Goal: Find specific page/section: Find specific page/section

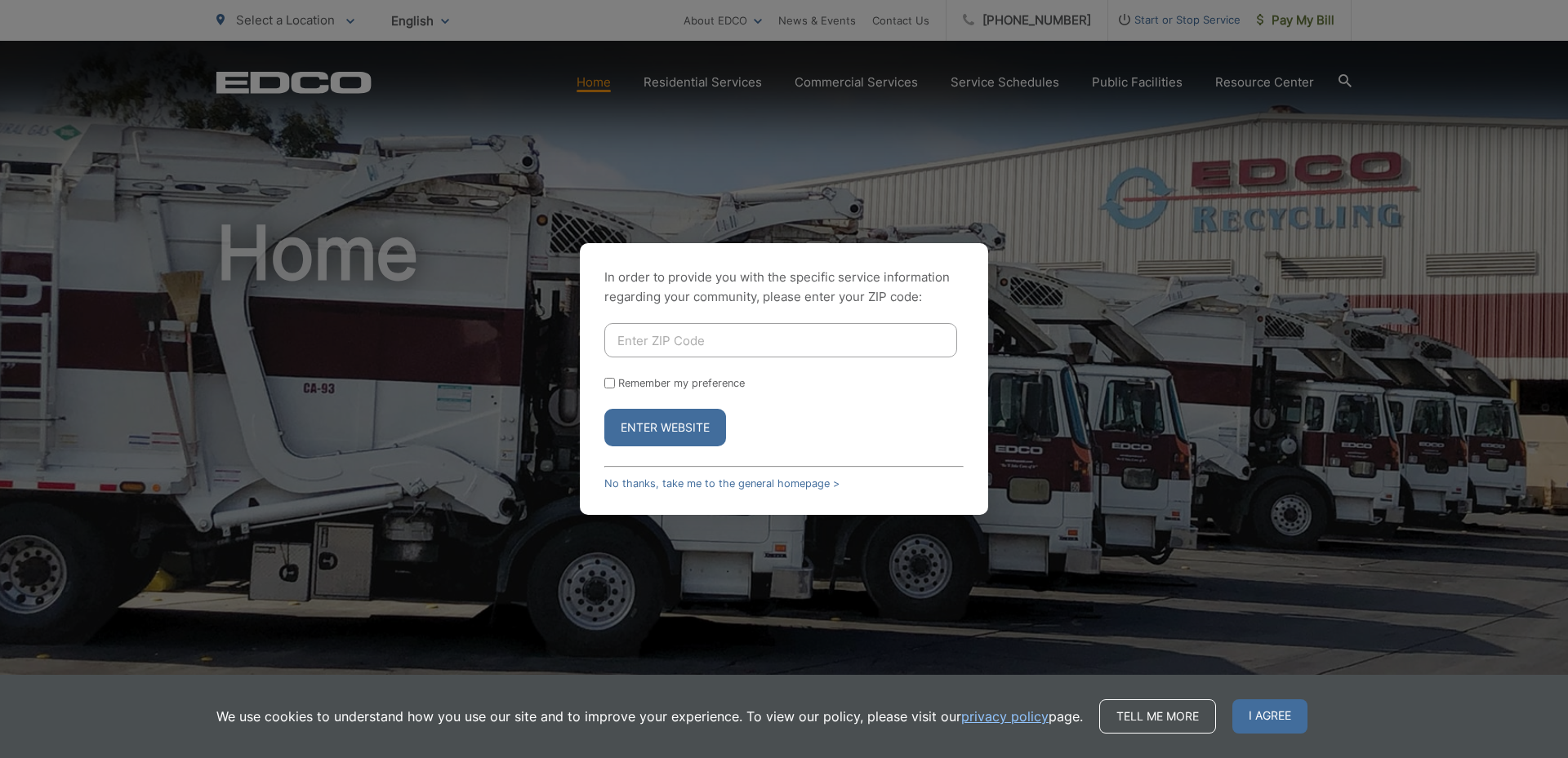
click at [650, 335] on input "Enter ZIP Code" at bounding box center [781, 341] width 353 height 35
type input "92003"
click at [604, 409] on button "Enter Website" at bounding box center [665, 428] width 121 height 38
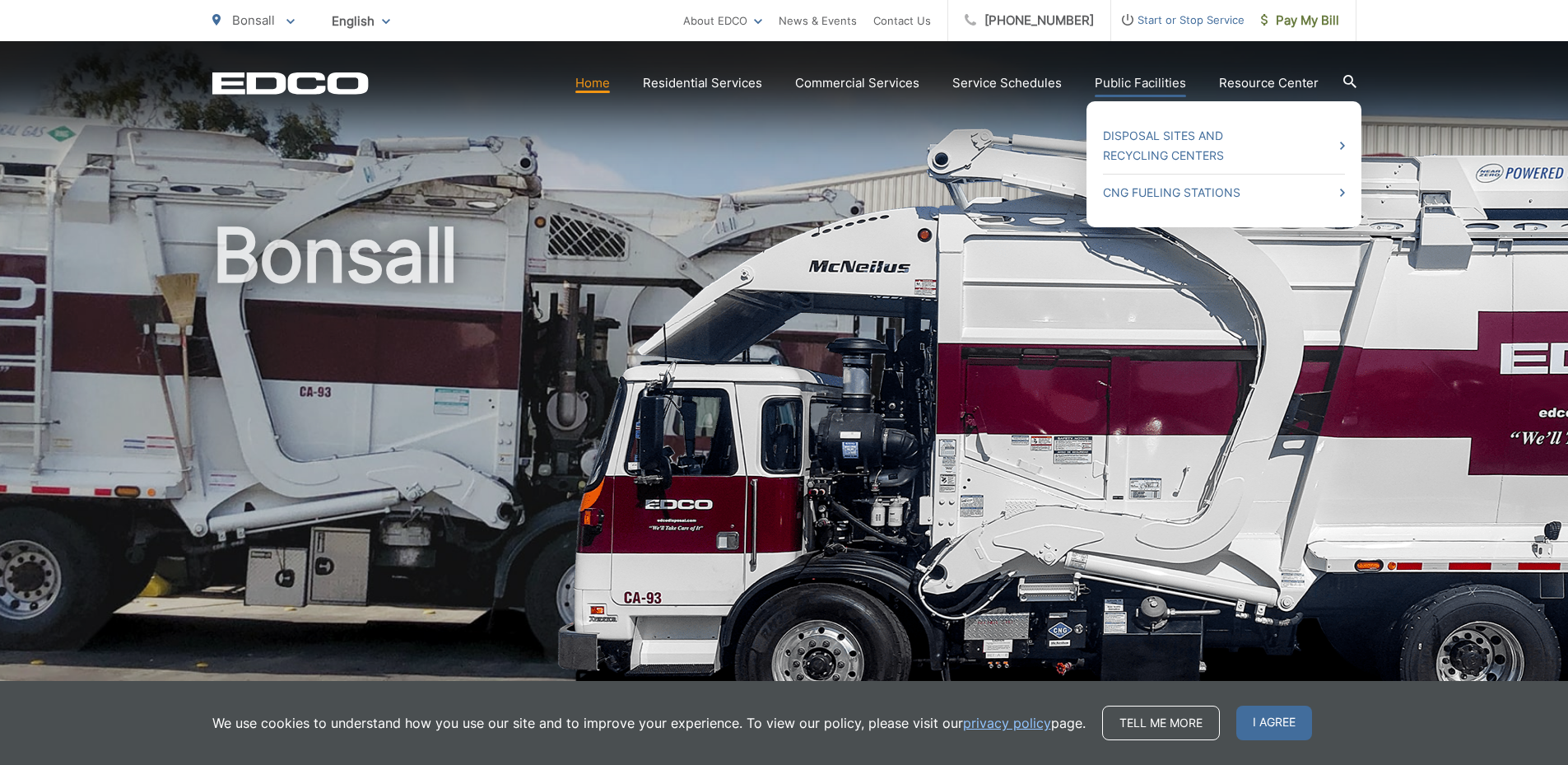
click at [1129, 78] on link "Public Facilities" at bounding box center [1141, 83] width 91 height 19
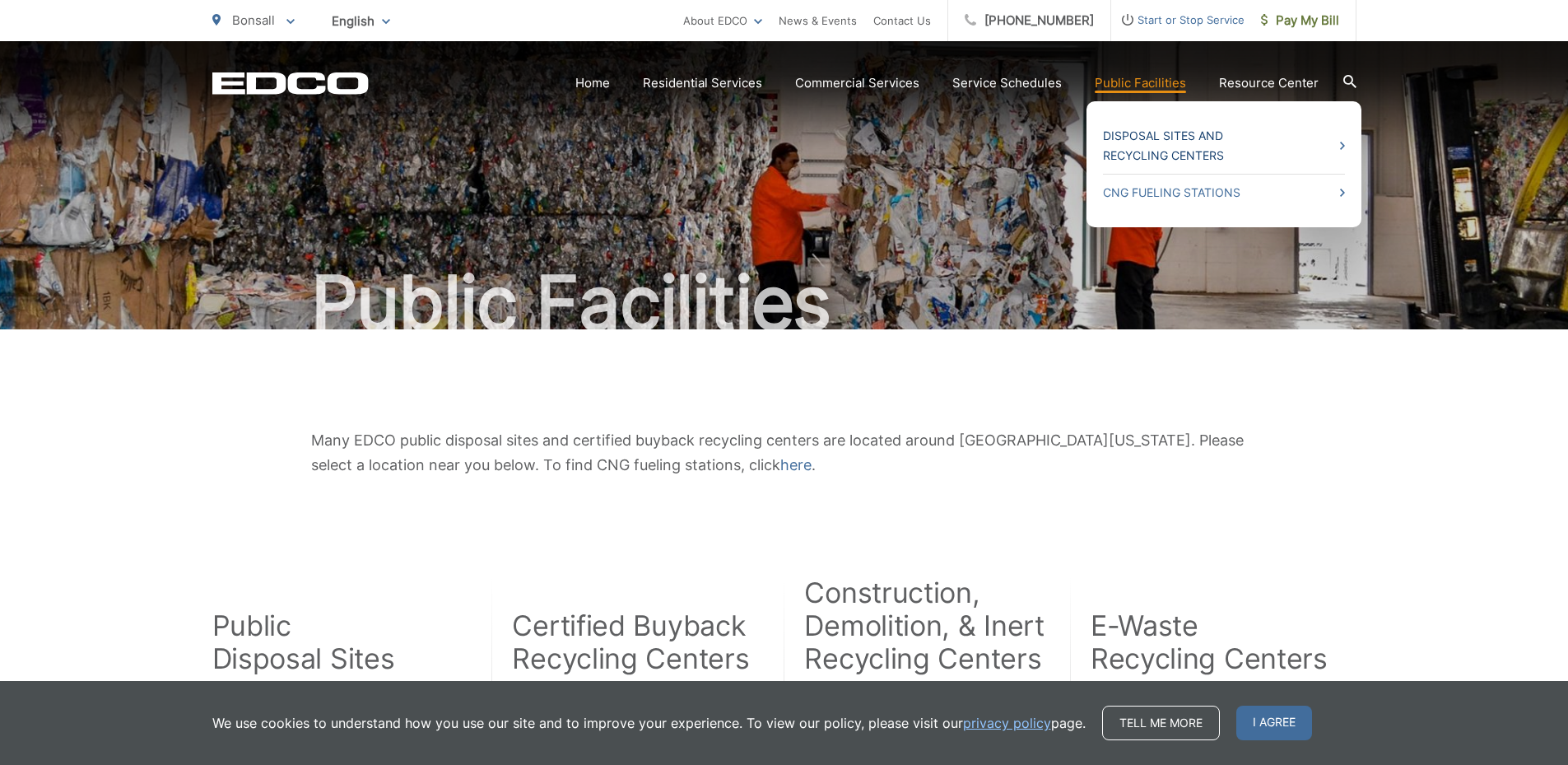
click at [1162, 133] on link "Disposal Sites and Recycling Centers" at bounding box center [1224, 146] width 242 height 40
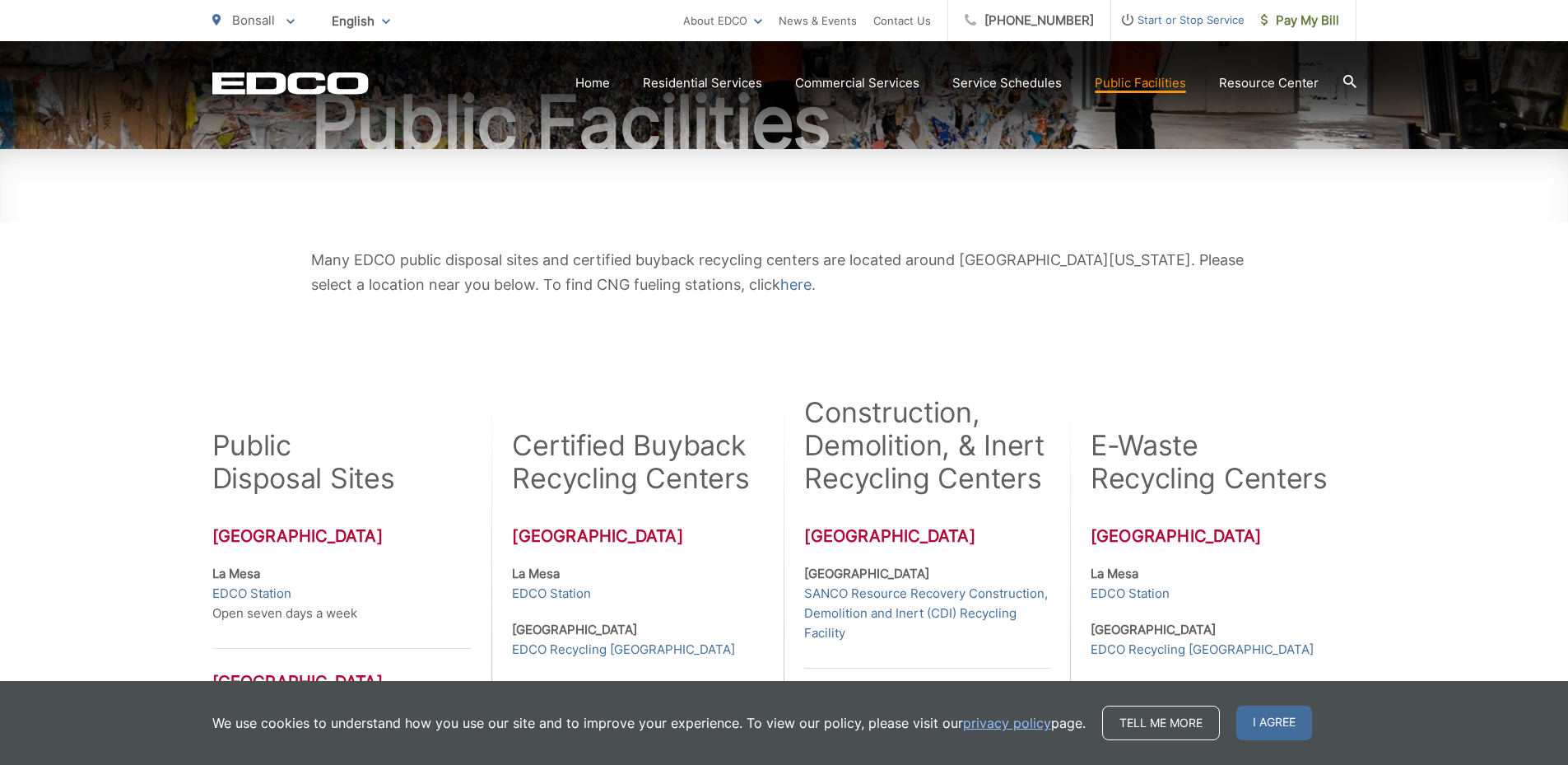
scroll to position [274, 0]
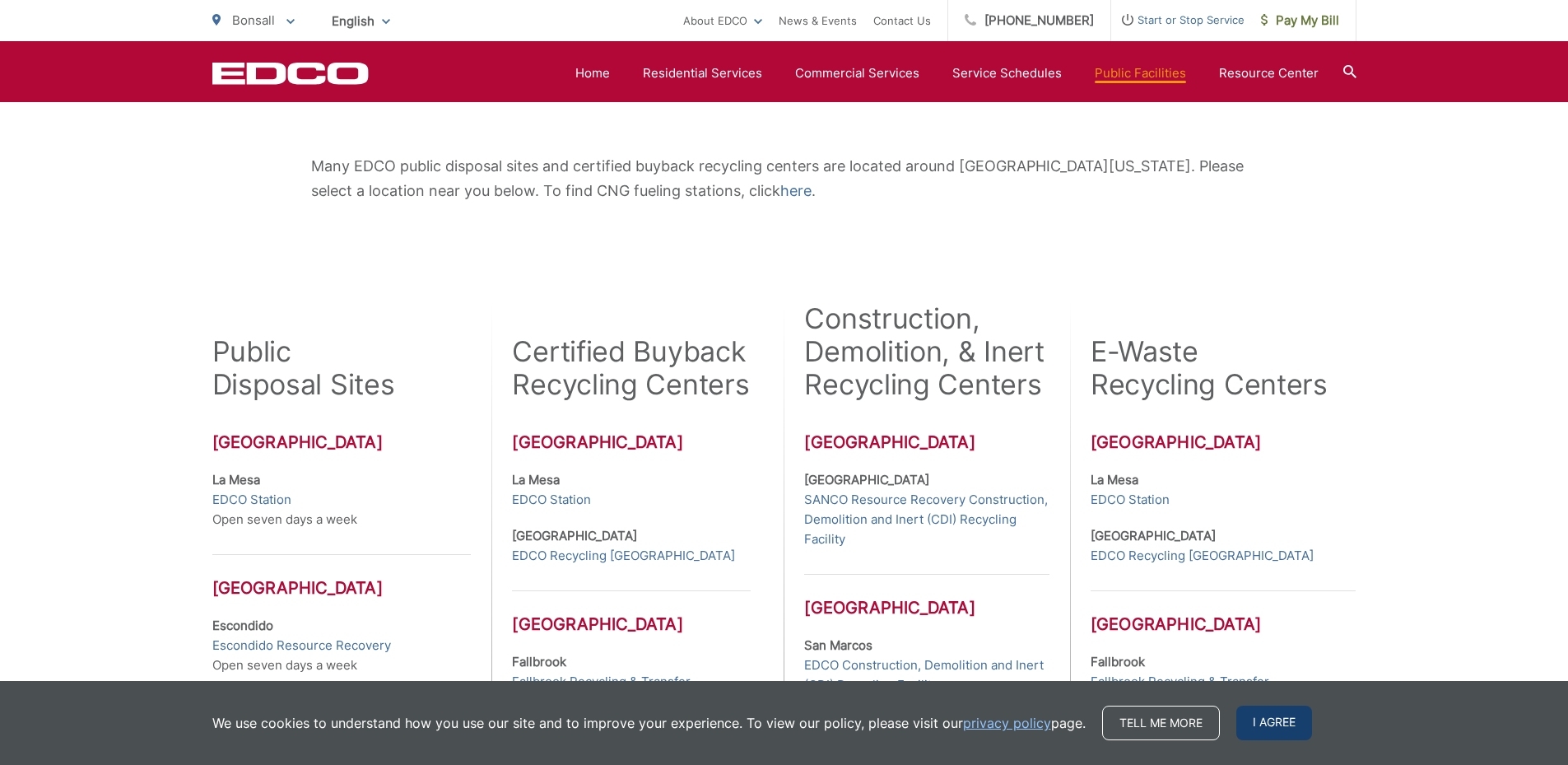
click at [1259, 717] on span "I agree" at bounding box center [1275, 723] width 76 height 35
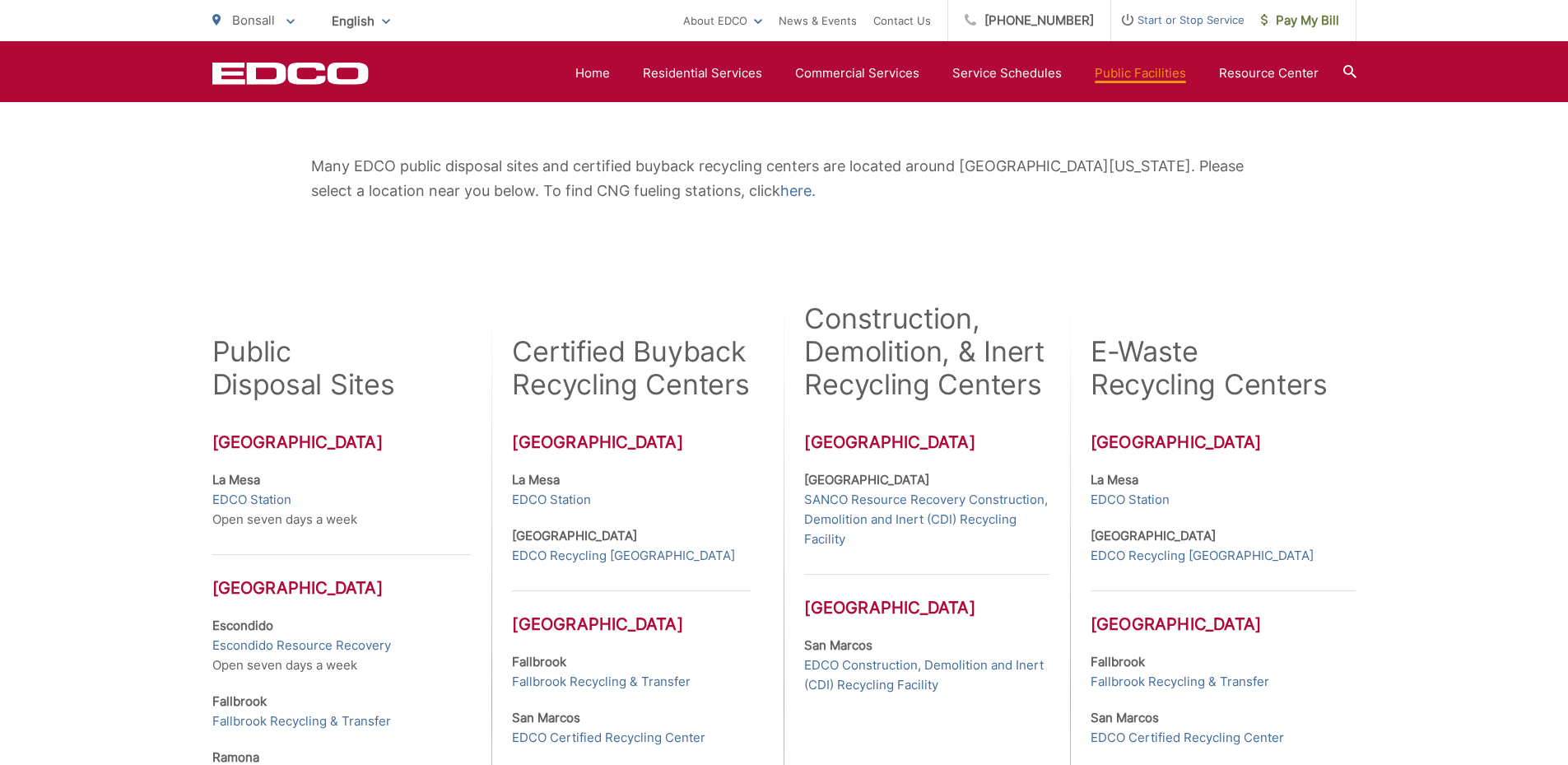
scroll to position [412, 0]
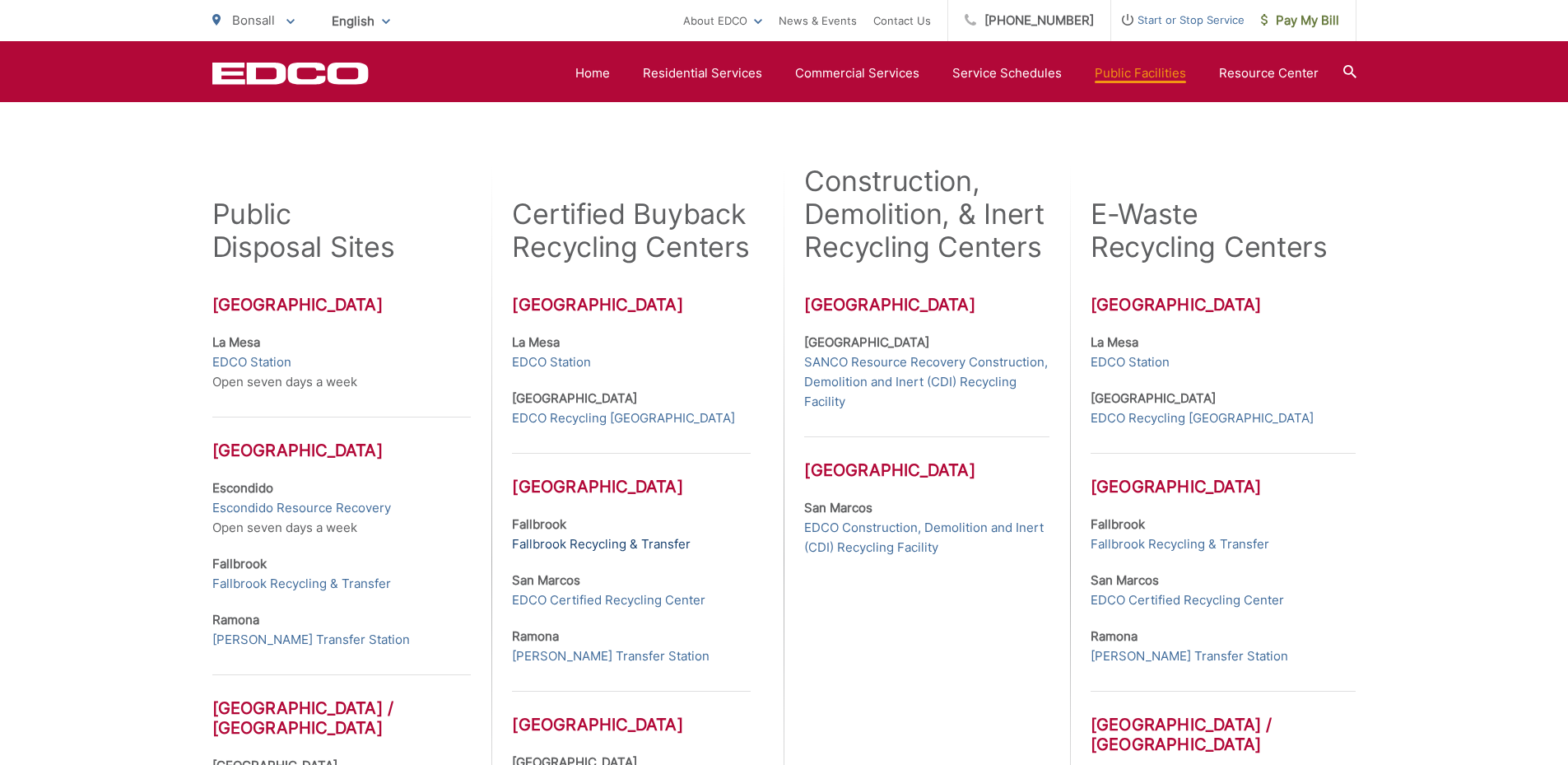
click at [668, 545] on link "Fallbrook Recycling & Transfer" at bounding box center [601, 544] width 179 height 19
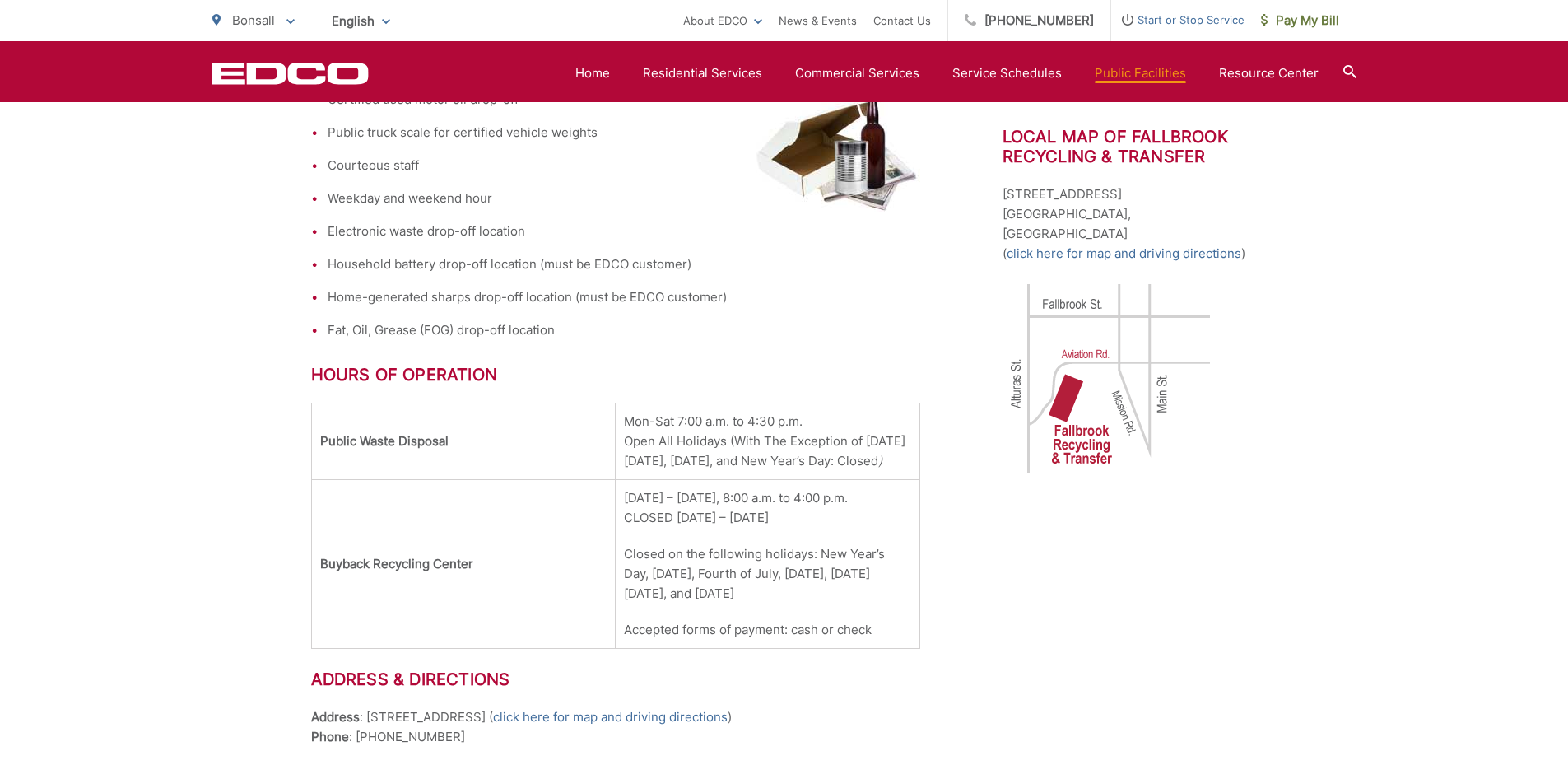
scroll to position [686, 0]
